Goal: Find specific page/section: Find specific page/section

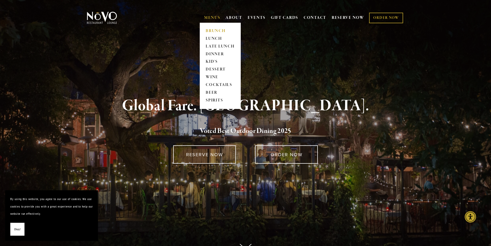
click at [211, 30] on link "BRUNCH" at bounding box center [220, 31] width 32 height 8
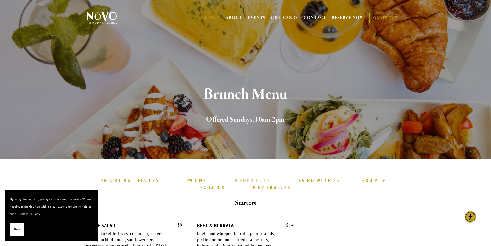
click at [235, 180] on strong "BENEDICTS" at bounding box center [253, 180] width 36 height 6
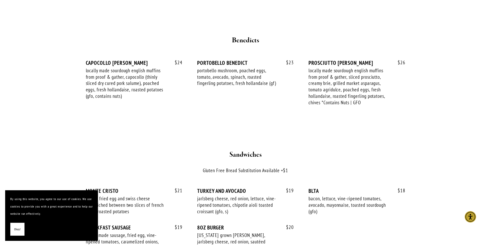
scroll to position [638, 0]
